Goal: Find specific page/section

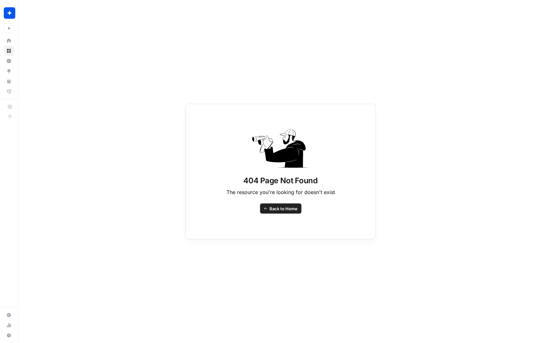
click at [437, 111] on div "404 Page Not Found The resource you're looking for doesn't exist Back to Home" at bounding box center [280, 171] width 525 height 343
